Goal: Task Accomplishment & Management: Manage account settings

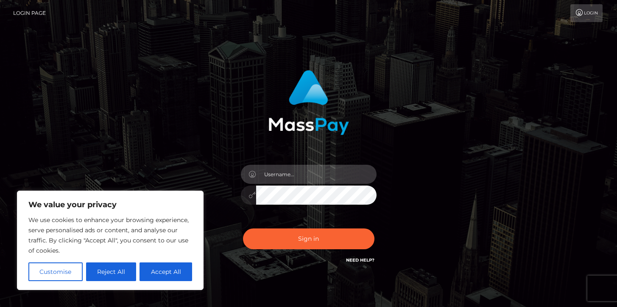
click at [321, 170] on input "text" at bounding box center [316, 174] width 120 height 19
click at [312, 178] on input "ivan.estrada@patrianna.com" at bounding box center [316, 174] width 120 height 19
type input "Ivan.B2"
click at [243, 228] on button "Sign in" at bounding box center [308, 238] width 131 height 21
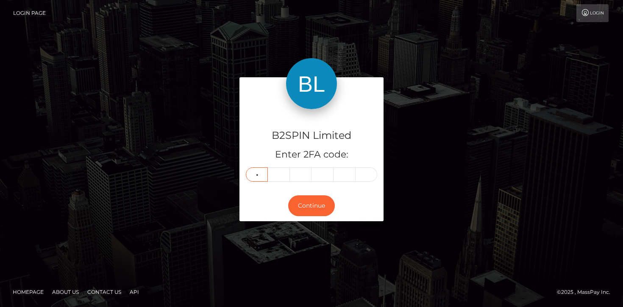
type input "4"
type input "6"
type input "9"
type input "3"
type input "9"
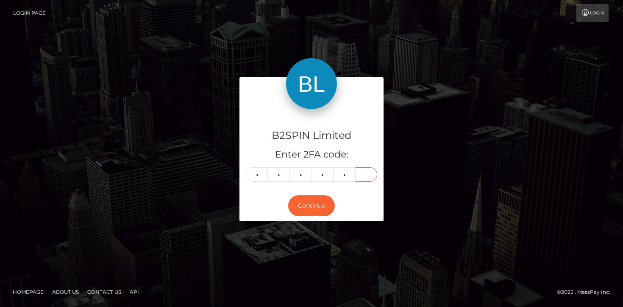
type input "0"
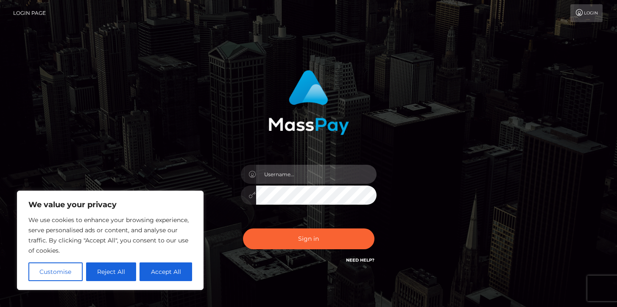
click at [315, 180] on input "text" at bounding box center [316, 174] width 120 height 19
type input "Ivan.B2"
click at [243, 228] on button "Sign in" at bounding box center [308, 238] width 131 height 21
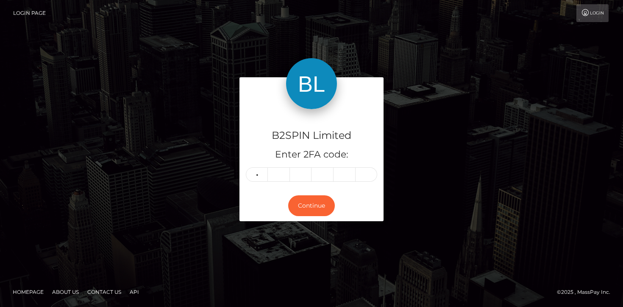
type input "7"
type input "9"
type input "2"
type input "7"
type input "6"
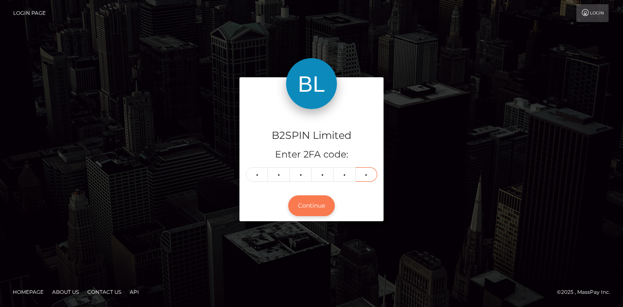
type input "8"
click at [304, 207] on button "Continue" at bounding box center [311, 205] width 47 height 21
click at [305, 203] on button "Continue" at bounding box center [311, 205] width 47 height 21
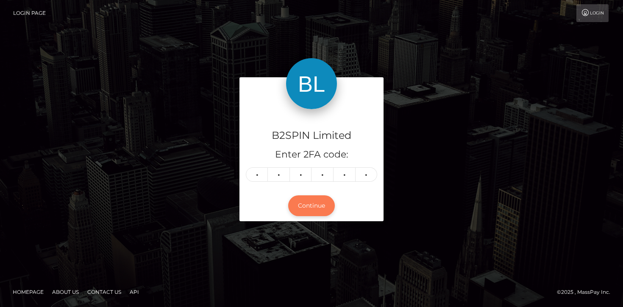
click at [305, 203] on button "Continue" at bounding box center [311, 205] width 47 height 21
click at [309, 205] on button "Continue" at bounding box center [311, 205] width 47 height 21
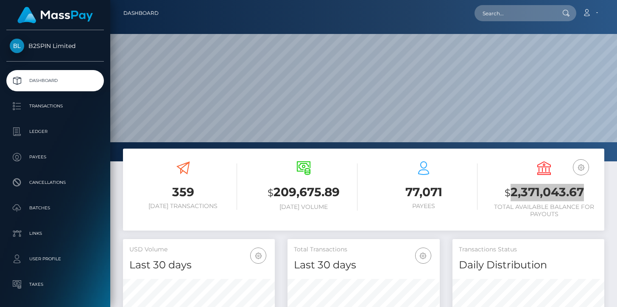
scroll to position [150, 152]
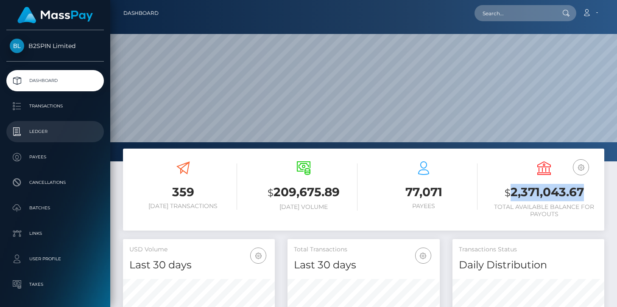
click at [23, 134] on p "Ledger" at bounding box center [55, 131] width 91 height 13
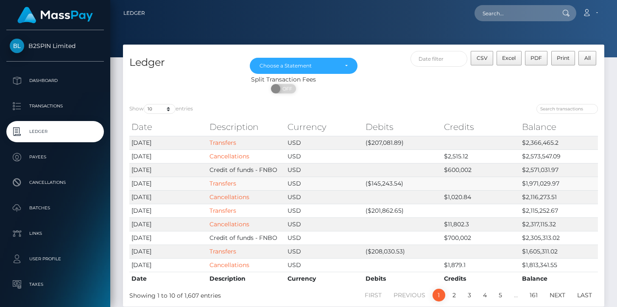
click at [389, 186] on td "($145,243.54)" at bounding box center [402, 183] width 78 height 14
copy td "145,243.54"
click at [385, 144] on td "($207,081.89)" at bounding box center [402, 143] width 78 height 14
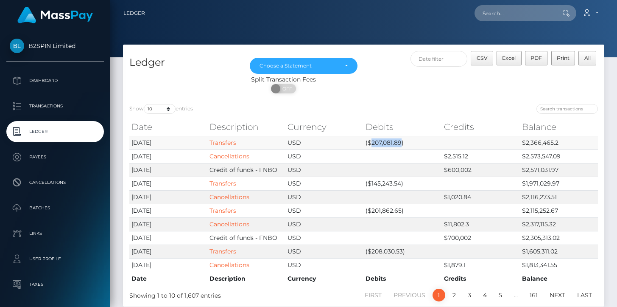
copy td "207,081.89"
